Goal: Entertainment & Leisure: Browse casually

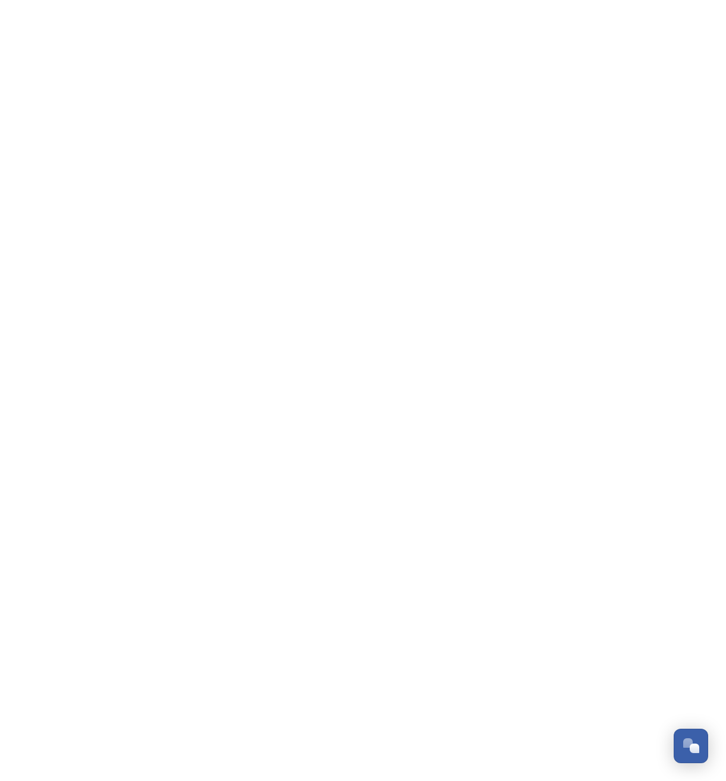
scroll to position [2025, 0]
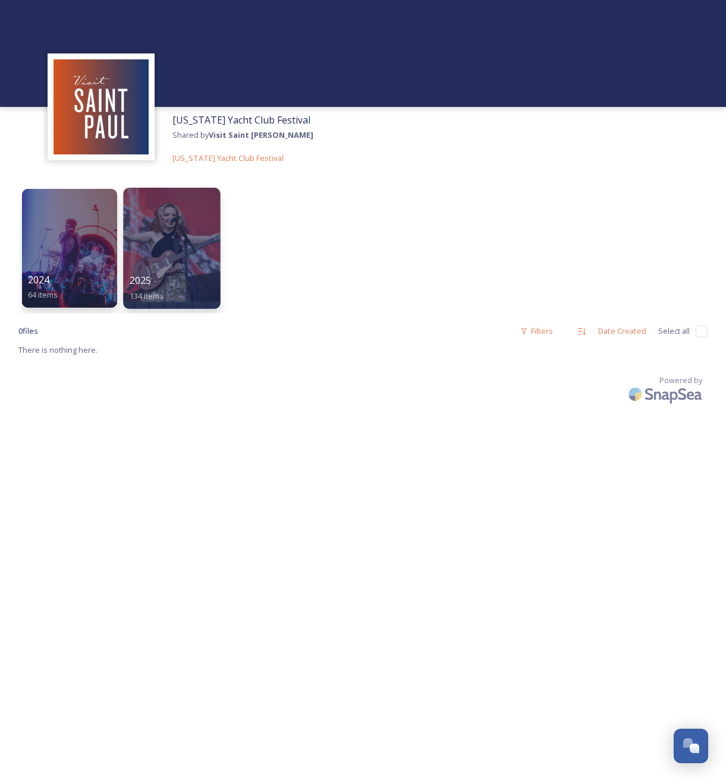
click at [175, 232] on div at bounding box center [171, 248] width 97 height 121
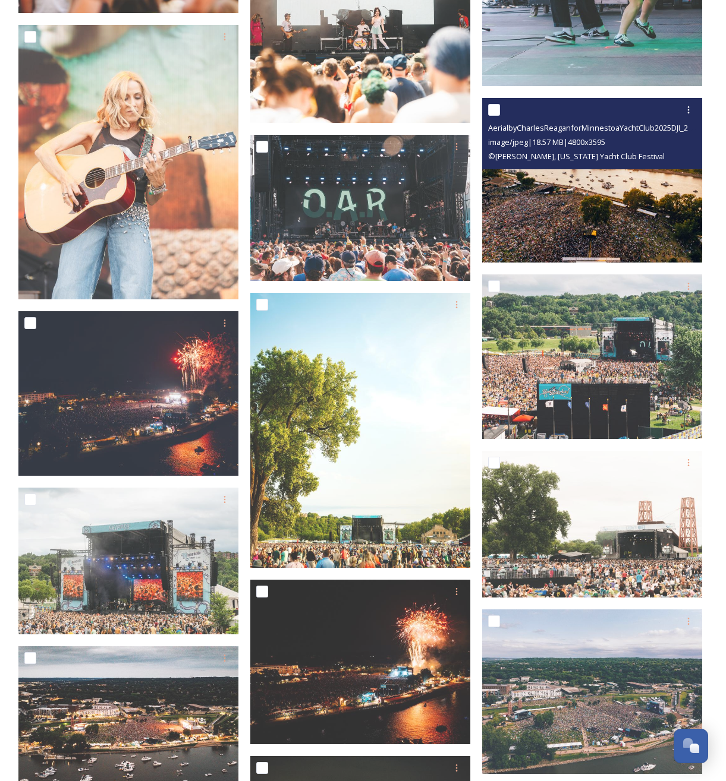
scroll to position [8093, 0]
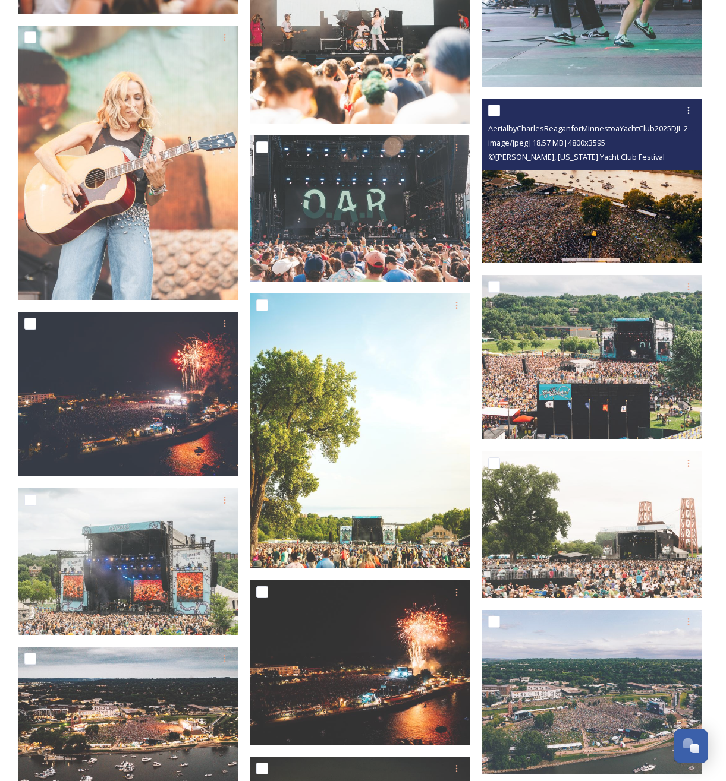
click at [632, 216] on img at bounding box center [592, 181] width 220 height 165
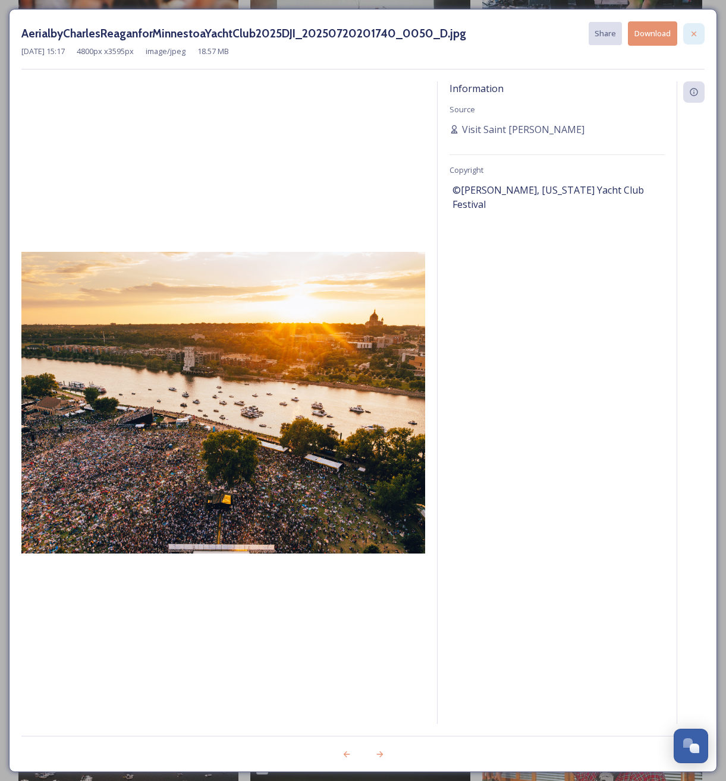
click at [699, 28] on div at bounding box center [693, 33] width 21 height 21
